Goal: Task Accomplishment & Management: Use online tool/utility

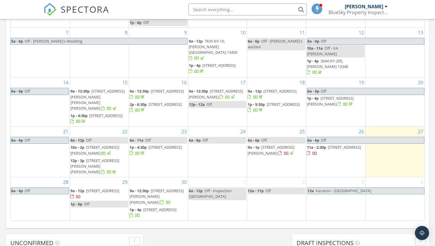
scroll to position [322, 0]
click at [328, 150] on span "425 Woodland Hills Rd, Andes 13731" at bounding box center [344, 146] width 33 height 5
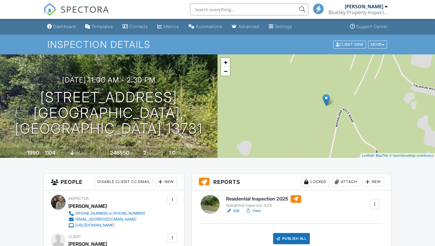
scroll to position [64, 0]
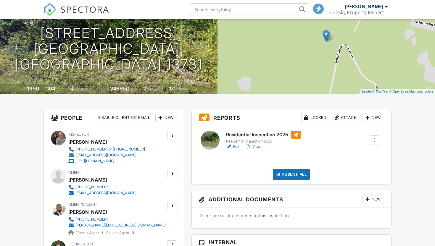
click at [256, 143] on div "Residential Inspection 2025" at bounding box center [263, 141] width 75 height 5
